Goal: Task Accomplishment & Management: Complete application form

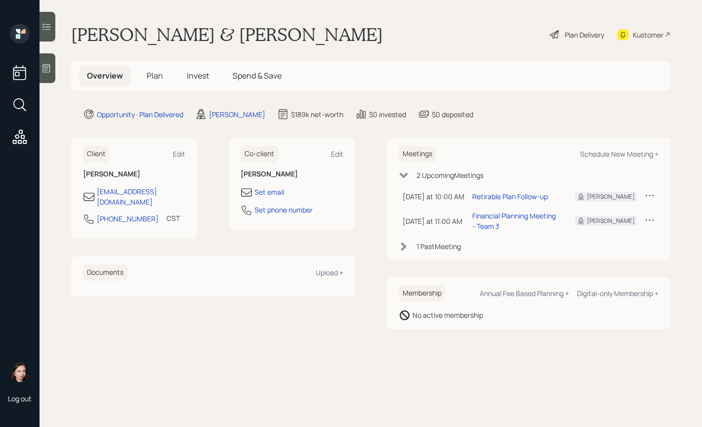
click at [569, 36] on div "Plan Delivery" at bounding box center [584, 35] width 40 height 10
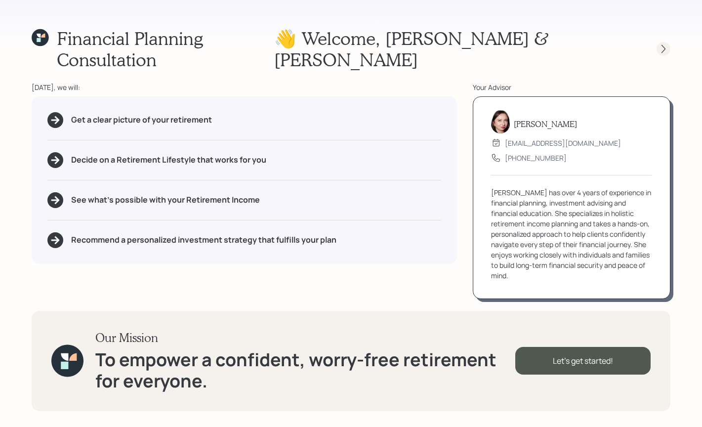
click at [667, 44] on icon at bounding box center [663, 49] width 10 height 10
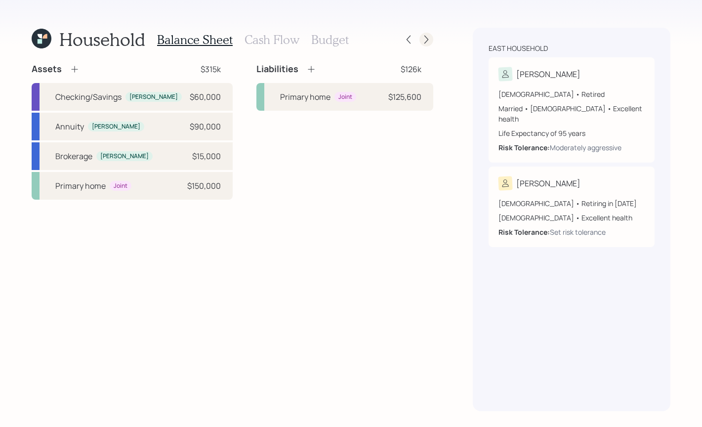
click at [430, 39] on icon at bounding box center [426, 40] width 10 height 10
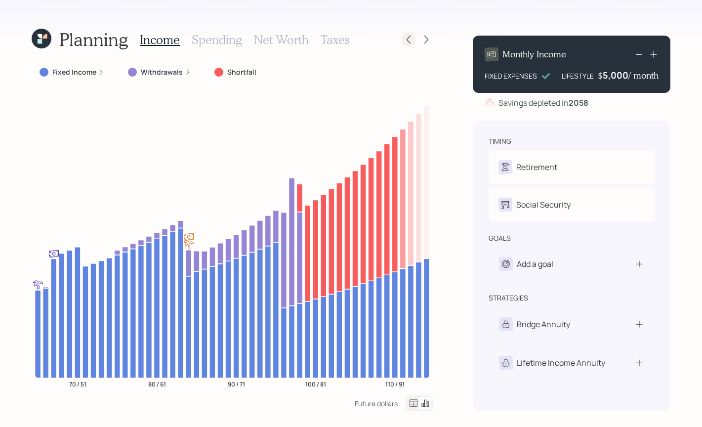
click at [412, 39] on icon at bounding box center [408, 40] width 10 height 10
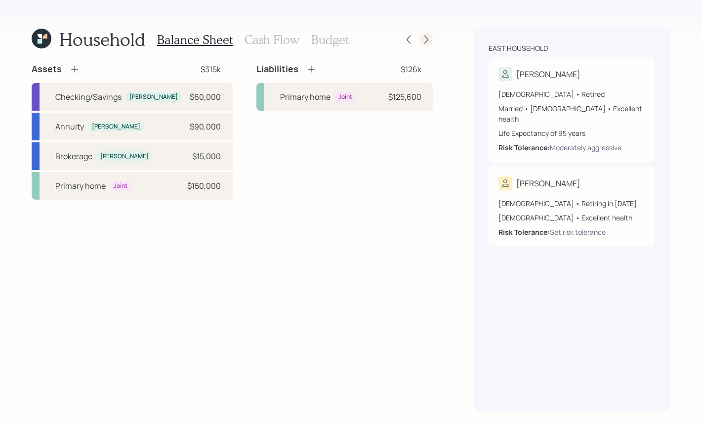
click at [429, 38] on icon at bounding box center [426, 40] width 10 height 10
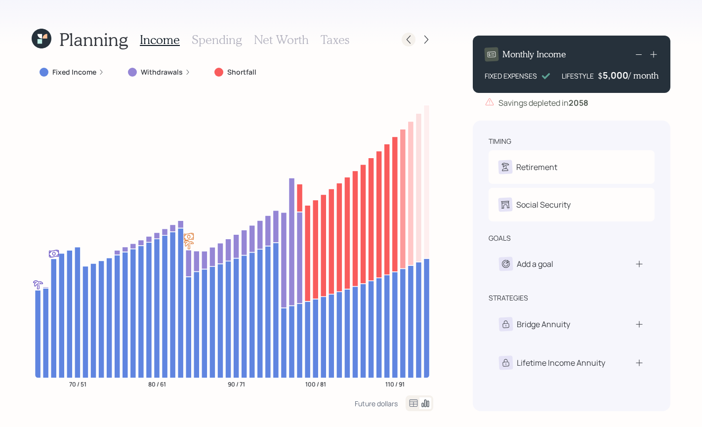
click at [411, 43] on icon at bounding box center [408, 40] width 10 height 10
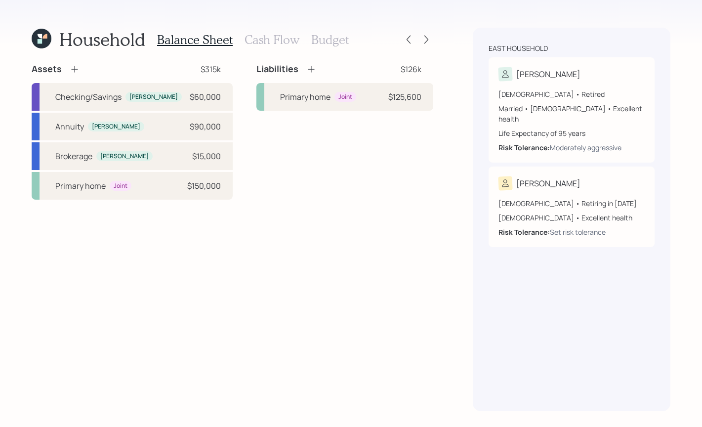
click at [263, 48] on div "Balance Sheet Cash Flow Budget" at bounding box center [253, 40] width 192 height 24
click at [267, 43] on h3 "Cash Flow" at bounding box center [271, 40] width 55 height 14
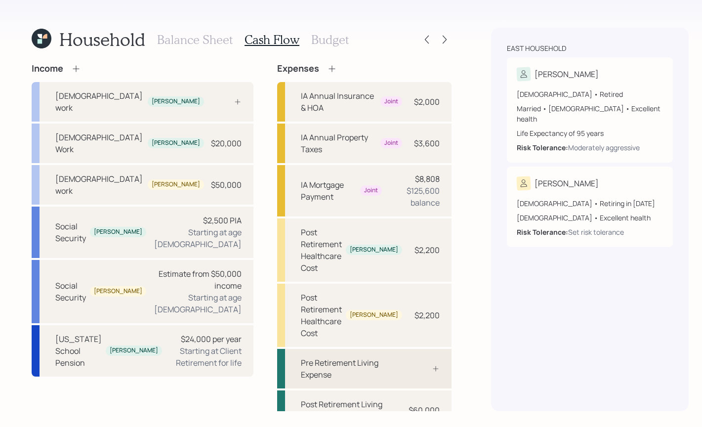
click at [356, 357] on div "Pre Retirement Living Expense" at bounding box center [351, 369] width 101 height 24
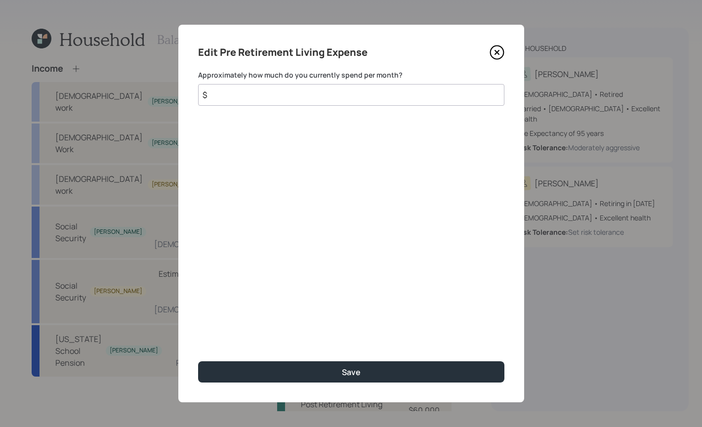
click at [268, 91] on input "$" at bounding box center [351, 95] width 306 height 22
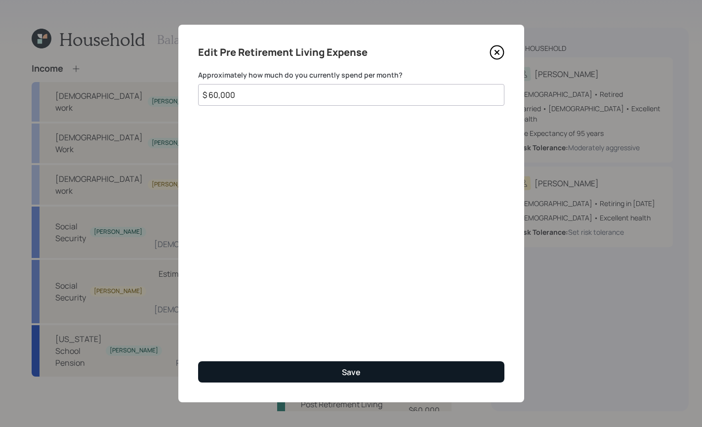
type input "$ 60,000"
click at [349, 368] on div "Save" at bounding box center [351, 371] width 19 height 11
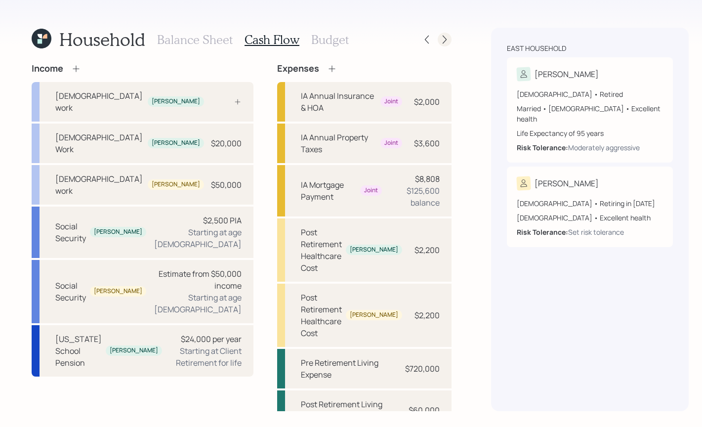
click at [440, 35] on icon at bounding box center [445, 40] width 10 height 10
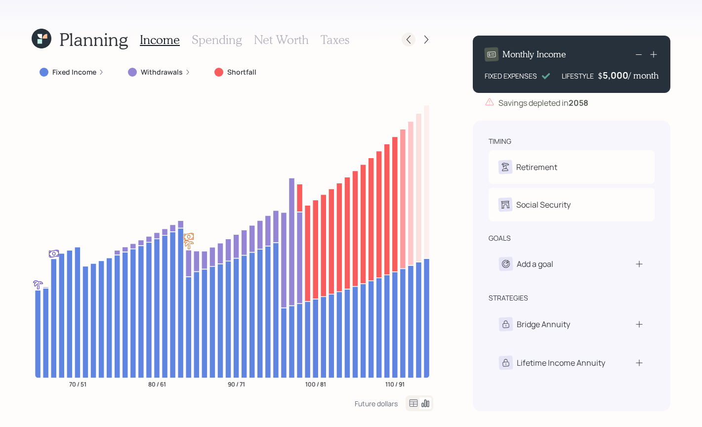
click at [407, 34] on div at bounding box center [409, 40] width 14 height 14
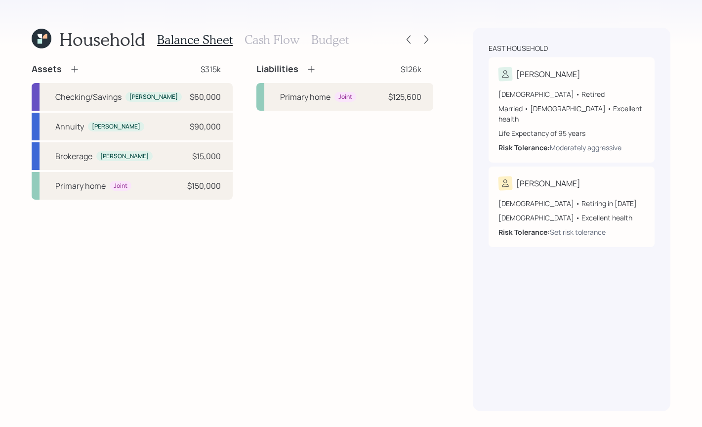
click at [274, 35] on h3 "Cash Flow" at bounding box center [271, 40] width 55 height 14
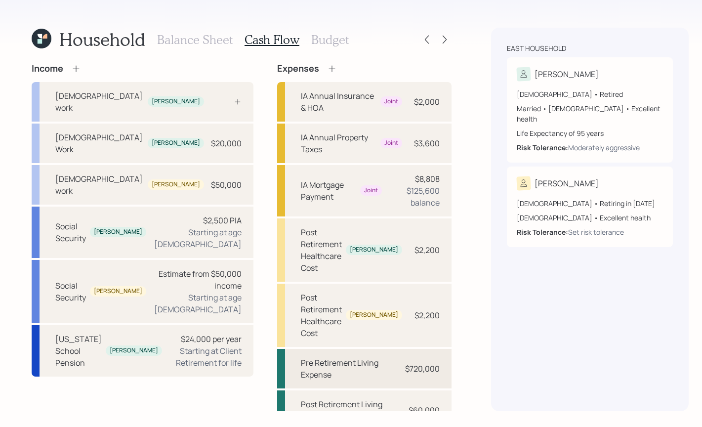
click at [359, 357] on div "Pre Retirement Living Expense" at bounding box center [350, 369] width 99 height 24
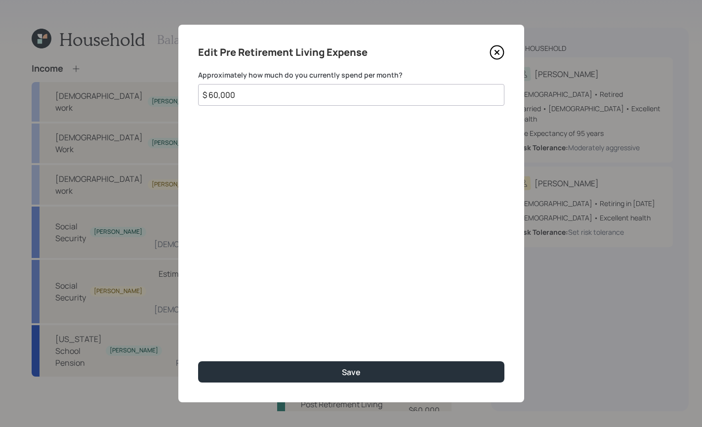
drag, startPoint x: 254, startPoint y: 99, endPoint x: 39, endPoint y: 71, distance: 216.6
click at [34, 73] on div "Edit Pre Retirement Living Expense Approximately how much do you currently spen…" at bounding box center [351, 213] width 702 height 427
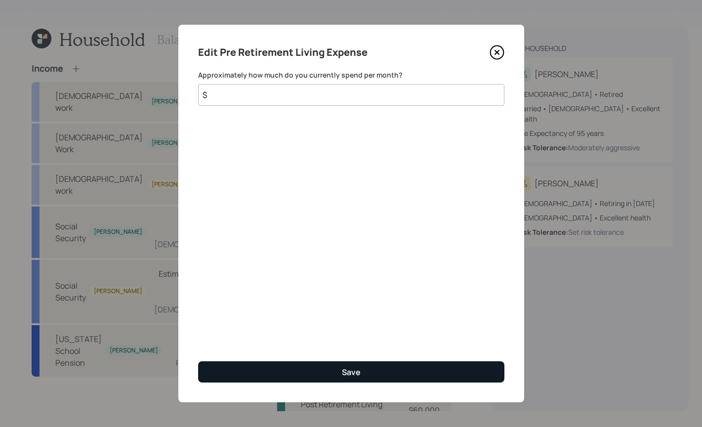
type input "$"
click at [350, 367] on div "Save" at bounding box center [351, 371] width 19 height 11
click at [362, 373] on button "Save" at bounding box center [351, 371] width 306 height 21
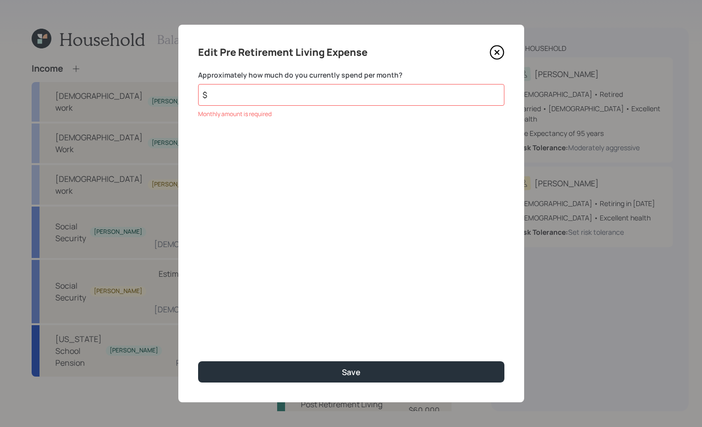
click at [496, 57] on icon at bounding box center [496, 52] width 15 height 15
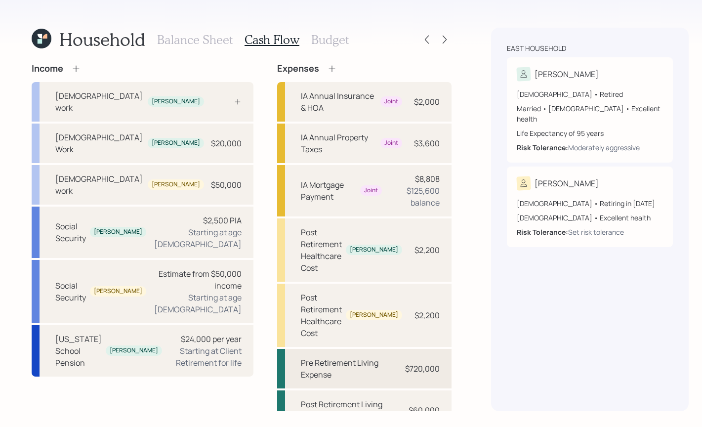
click at [360, 357] on div "Pre Retirement Living Expense" at bounding box center [350, 369] width 99 height 24
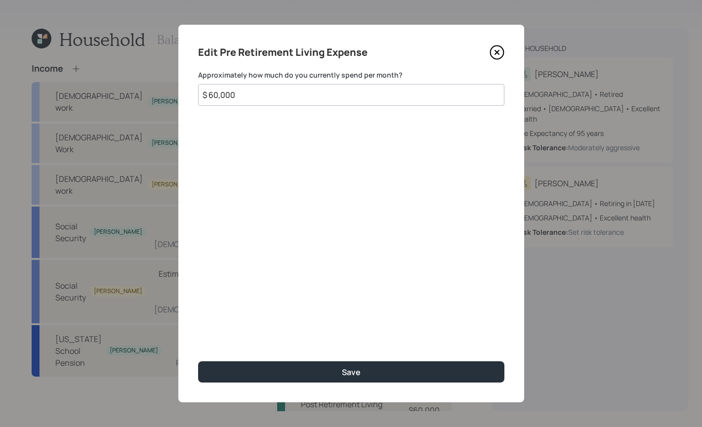
drag, startPoint x: 249, startPoint y: 95, endPoint x: 137, endPoint y: 75, distance: 113.3
click at [137, 75] on div "Edit Pre Retirement Living Expense Approximately how much do you currently spen…" at bounding box center [351, 213] width 702 height 427
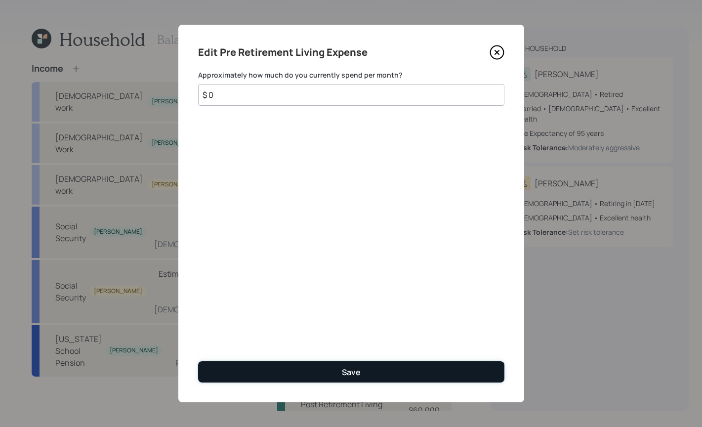
click at [396, 368] on button "Save" at bounding box center [351, 371] width 306 height 21
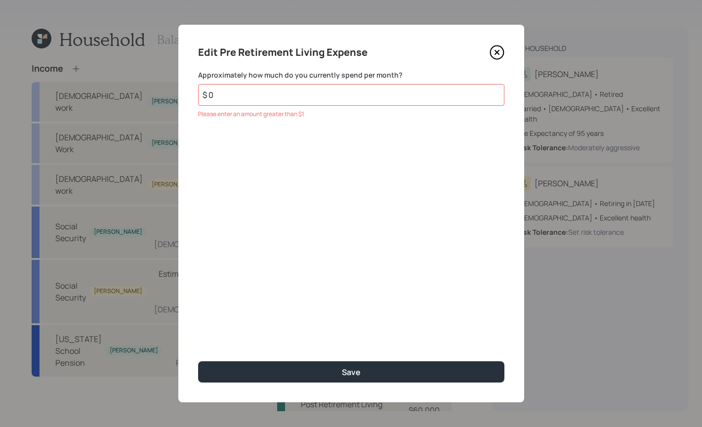
click at [264, 90] on input "$ 0" at bounding box center [351, 95] width 306 height 22
type input "$ 1"
click at [375, 394] on div "Edit Pre Retirement Living Expense Approximately how much do you currently spen…" at bounding box center [351, 213] width 346 height 377
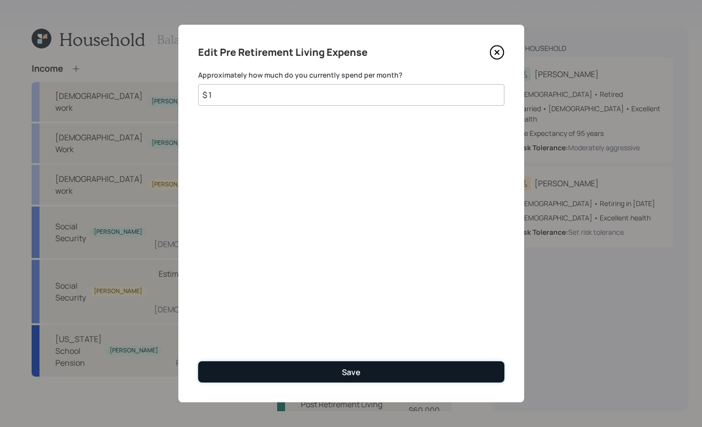
click at [374, 378] on button "Save" at bounding box center [351, 371] width 306 height 21
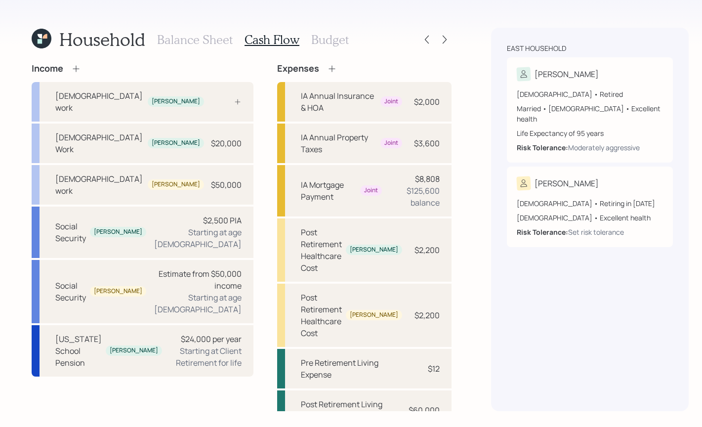
click at [319, 43] on h3 "Budget" at bounding box center [330, 40] width 38 height 14
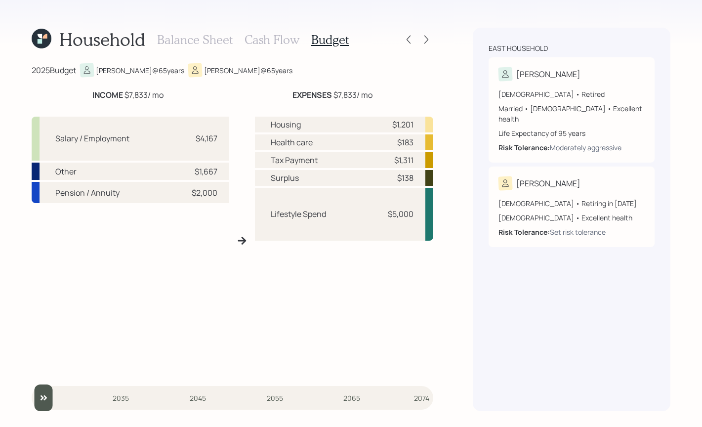
drag, startPoint x: 410, startPoint y: 31, endPoint x: 415, endPoint y: 36, distance: 7.3
click at [410, 33] on div "Household Balance Sheet Cash Flow Budget" at bounding box center [233, 40] width 402 height 24
click at [426, 36] on icon at bounding box center [426, 40] width 10 height 10
